Goal: Task Accomplishment & Management: Manage account settings

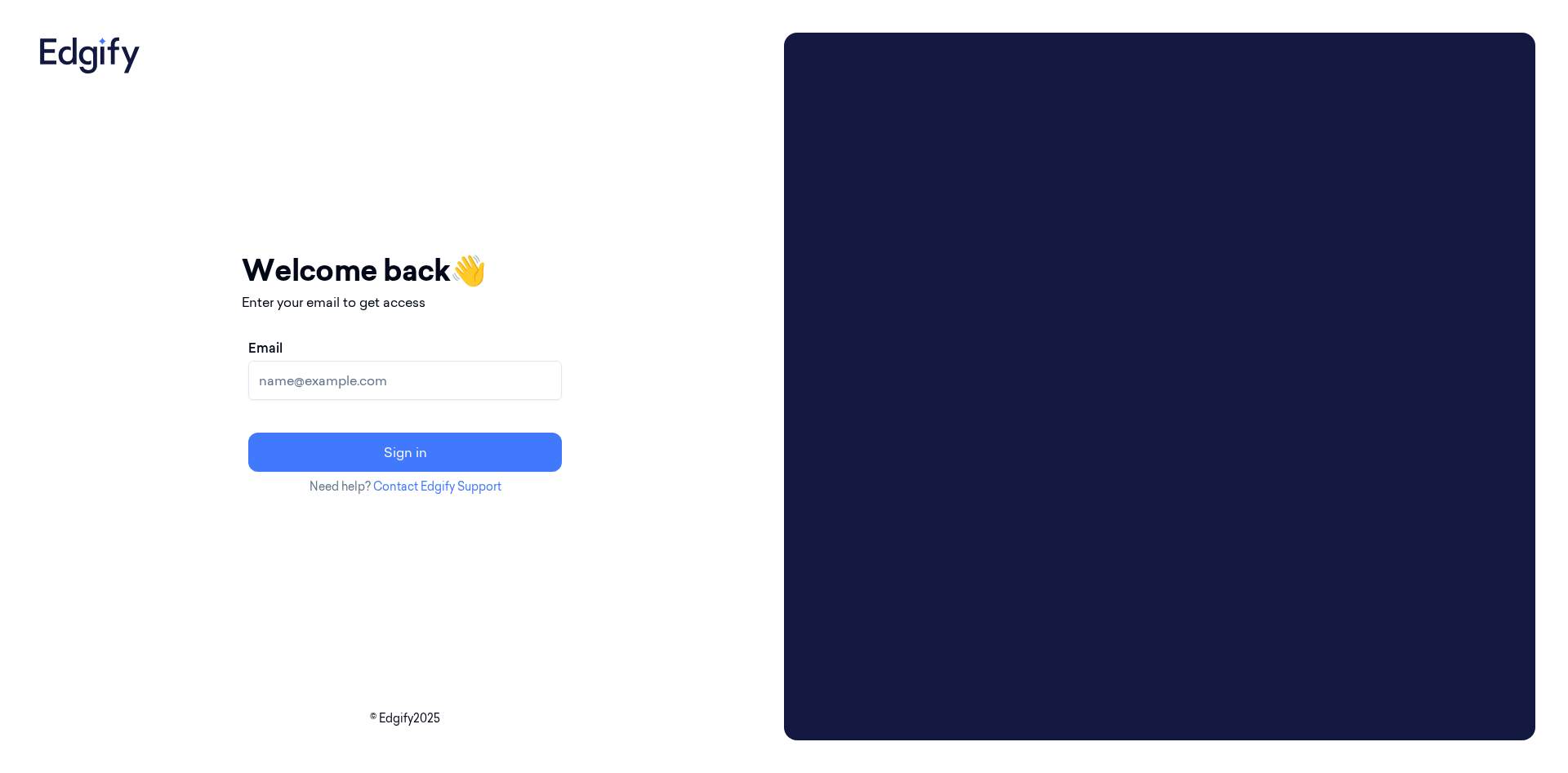
click at [561, 378] on input "Email" at bounding box center [405, 380] width 314 height 39
paste input "cybersafept6@gmail.com"
click at [249, 432] on button "Sign in" at bounding box center [405, 451] width 314 height 39
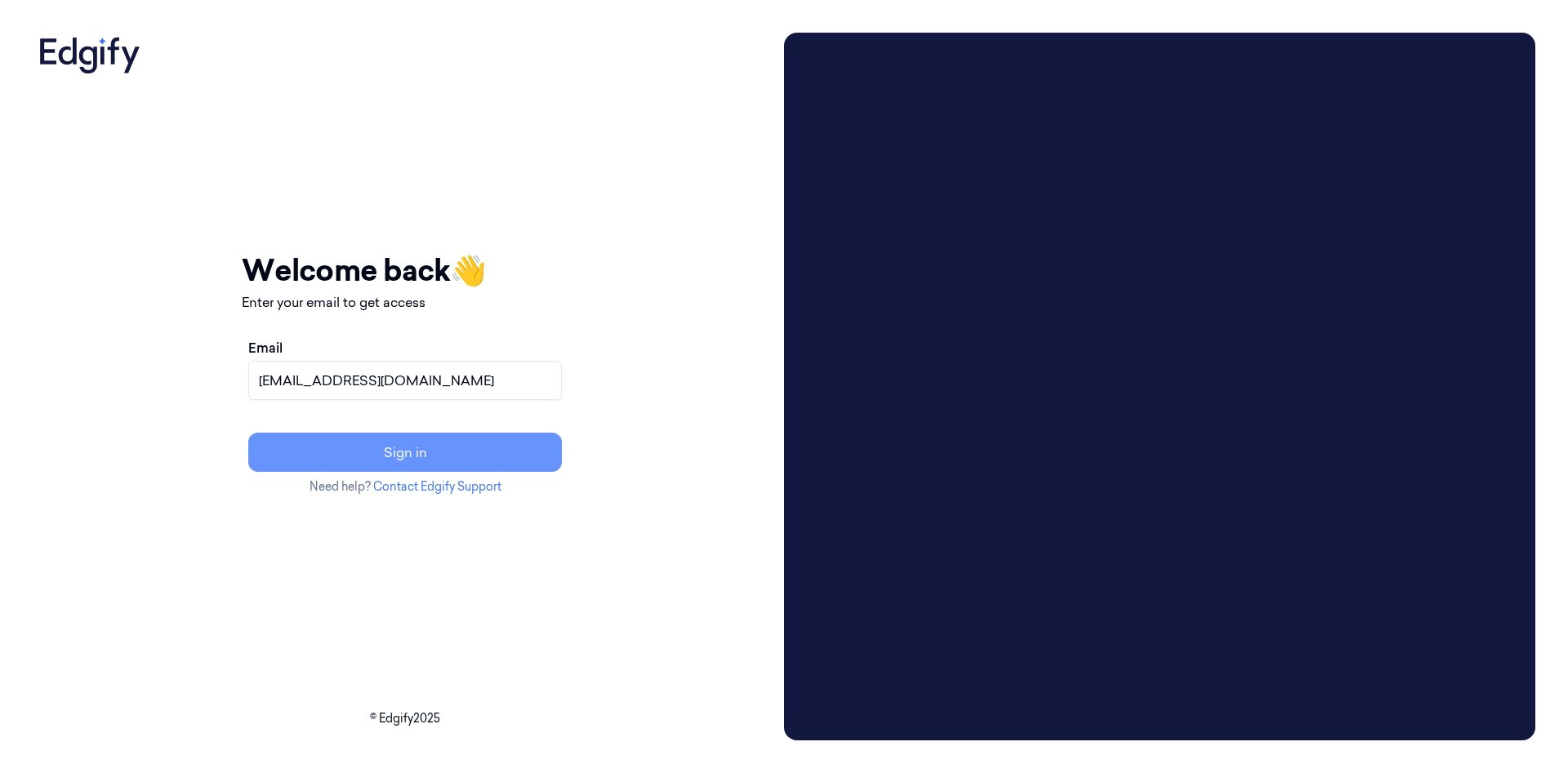
click at [539, 449] on button "Sign in" at bounding box center [405, 451] width 314 height 39
click at [517, 458] on button "Sign in" at bounding box center [405, 451] width 314 height 39
click at [546, 385] on input "cybersafept6@gmail.com" at bounding box center [405, 380] width 314 height 39
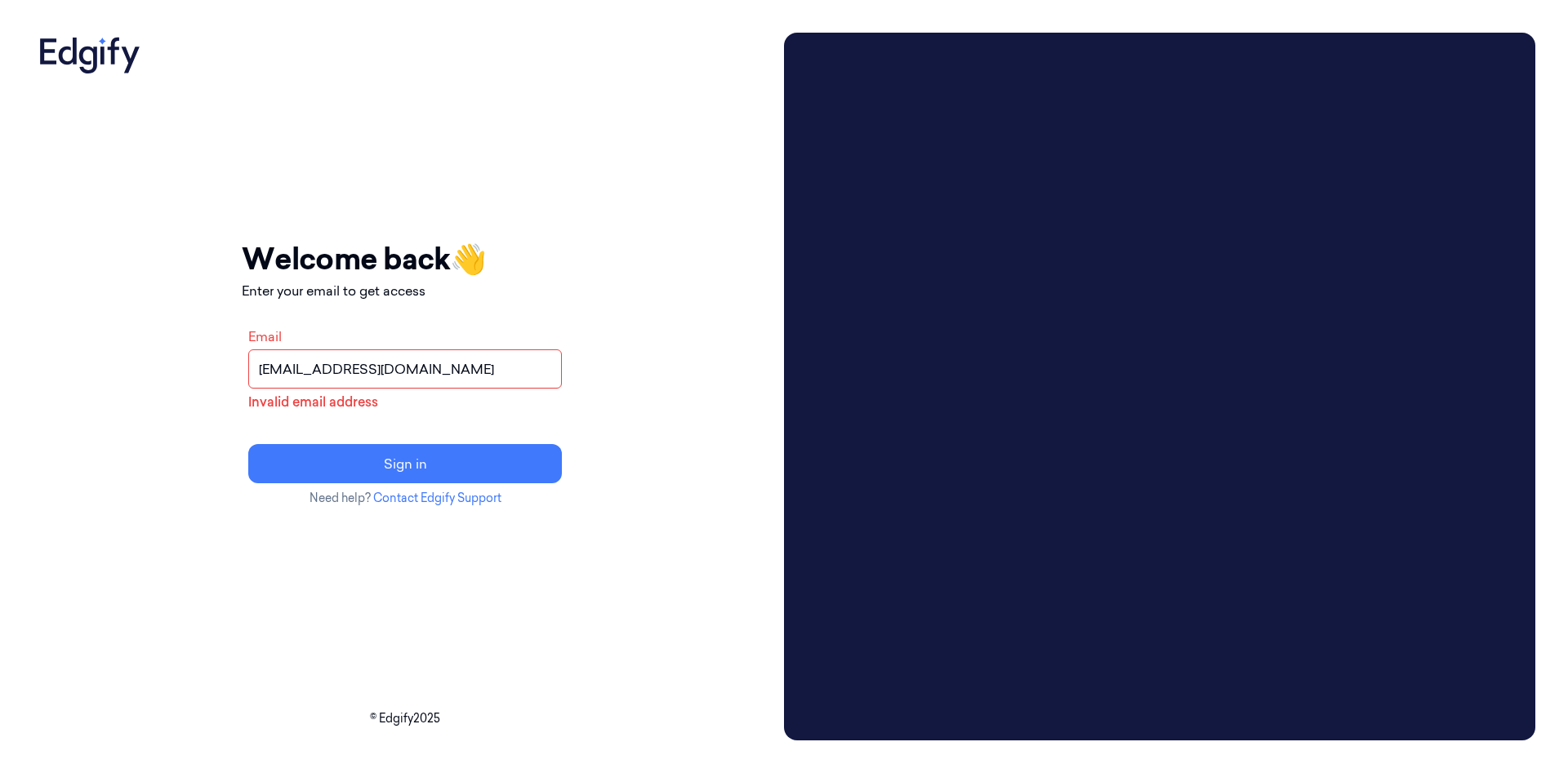
drag, startPoint x: 386, startPoint y: 370, endPoint x: 394, endPoint y: 375, distance: 9.4
click at [369, 365] on input "cybersafept6@gmail.com" at bounding box center [405, 368] width 314 height 39
type input "cybersafept6@gmail.com"
click at [505, 462] on button "Sign in" at bounding box center [405, 463] width 314 height 39
